Goal: Information Seeking & Learning: Compare options

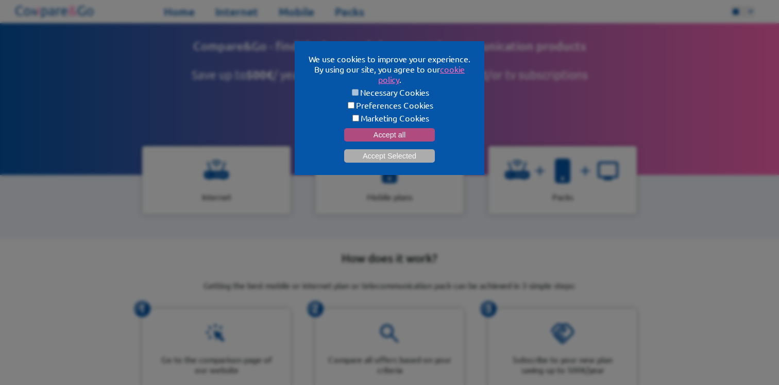
click at [396, 132] on button "Accept all" at bounding box center [389, 134] width 91 height 13
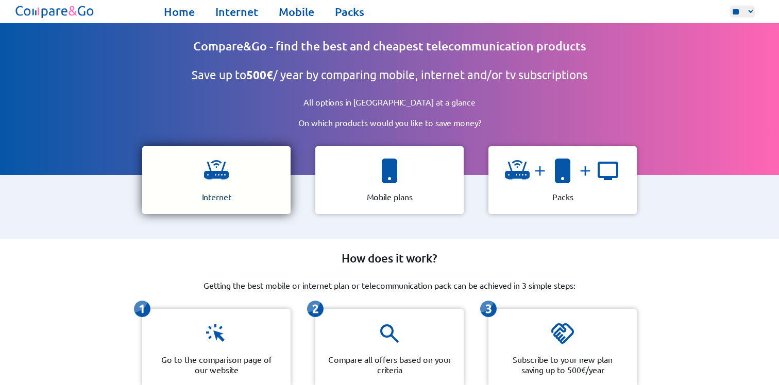
click at [204, 170] on img at bounding box center [216, 171] width 25 height 25
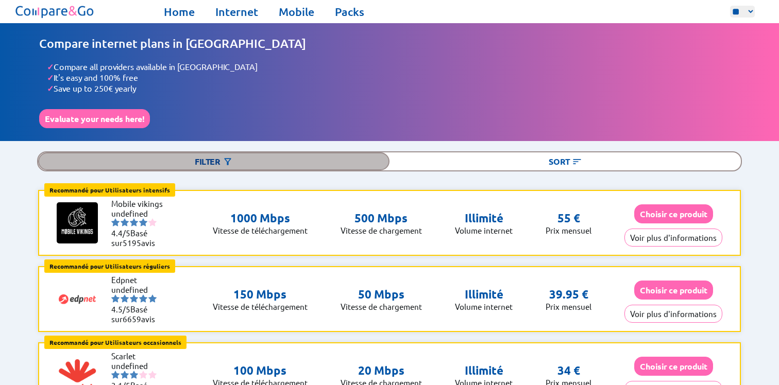
click at [224, 158] on img at bounding box center [228, 162] width 10 height 10
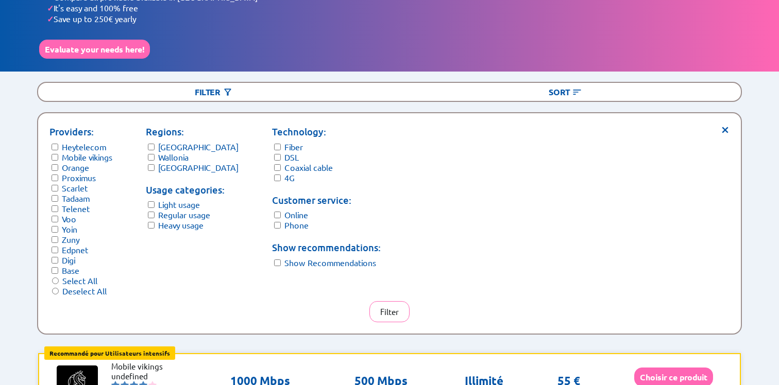
scroll to position [71, 0]
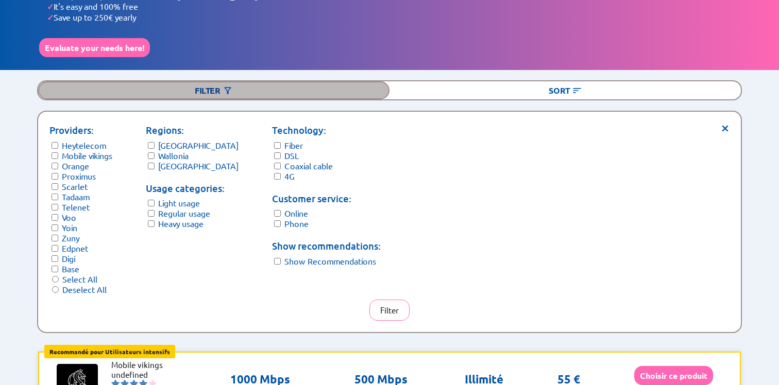
click at [210, 81] on div "Filter" at bounding box center [213, 90] width 351 height 18
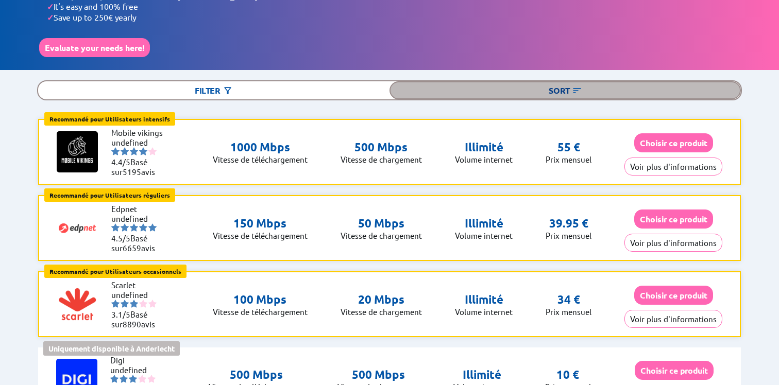
click at [412, 86] on div "Sort" at bounding box center [564, 90] width 351 height 18
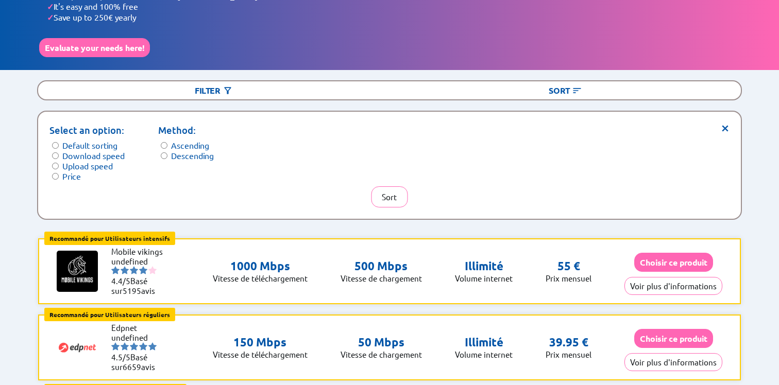
click at [102, 153] on label "Download speed" at bounding box center [93, 155] width 62 height 10
click at [396, 188] on button "Sort" at bounding box center [389, 197] width 37 height 21
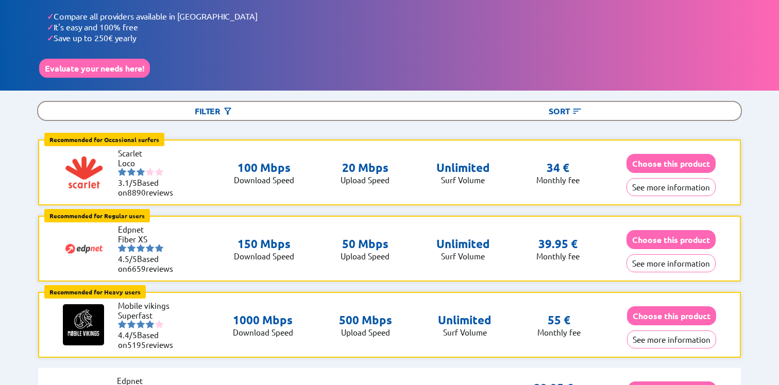
scroll to position [0, 0]
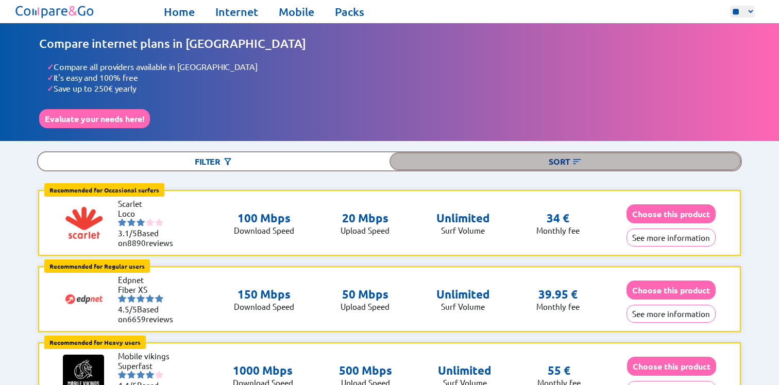
click at [477, 154] on div "Sort" at bounding box center [564, 162] width 351 height 18
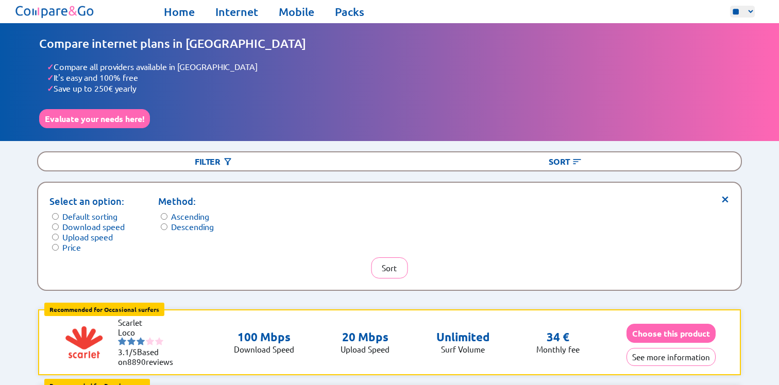
click at [207, 222] on label "Descending" at bounding box center [192, 227] width 43 height 10
click at [204, 212] on label "Ascending" at bounding box center [190, 216] width 38 height 10
click at [395, 259] on button "Sort" at bounding box center [389, 268] width 37 height 21
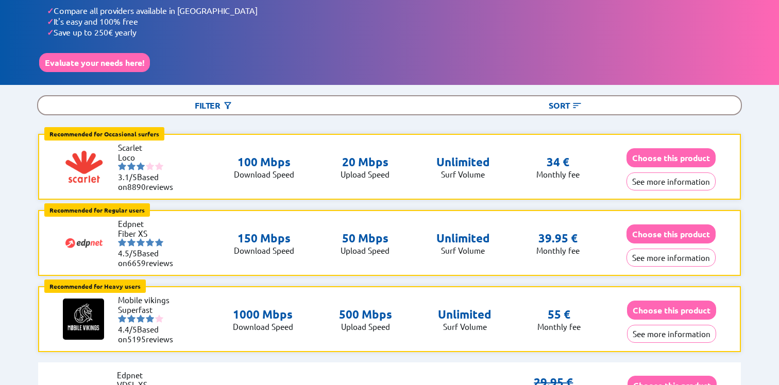
scroll to position [60, 0]
